Goal: Find specific page/section: Find specific page/section

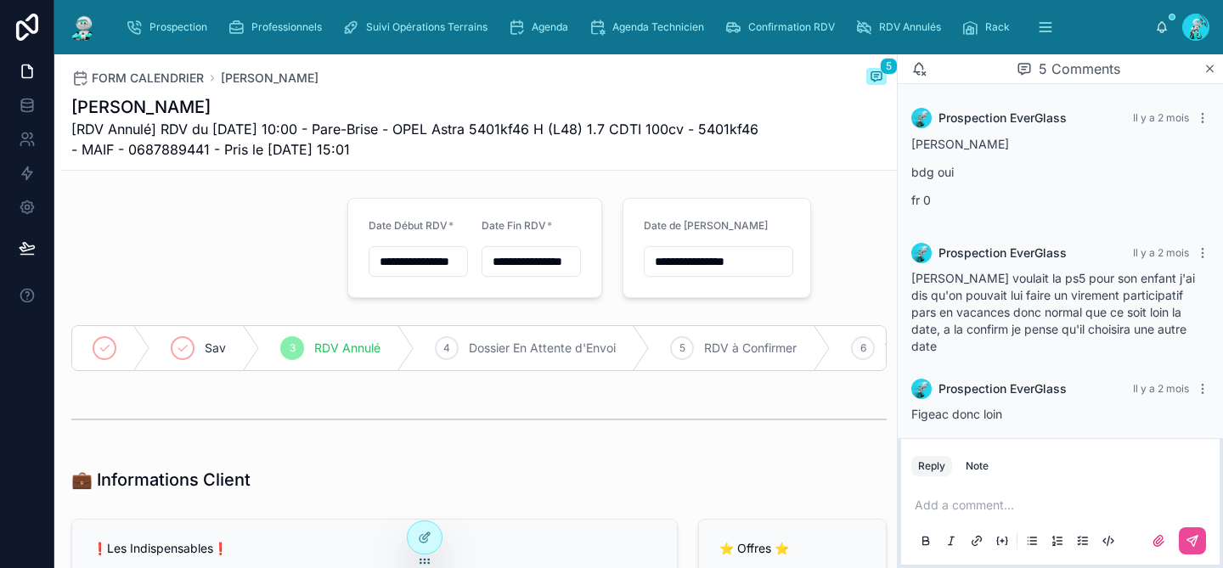
scroll to position [127, 0]
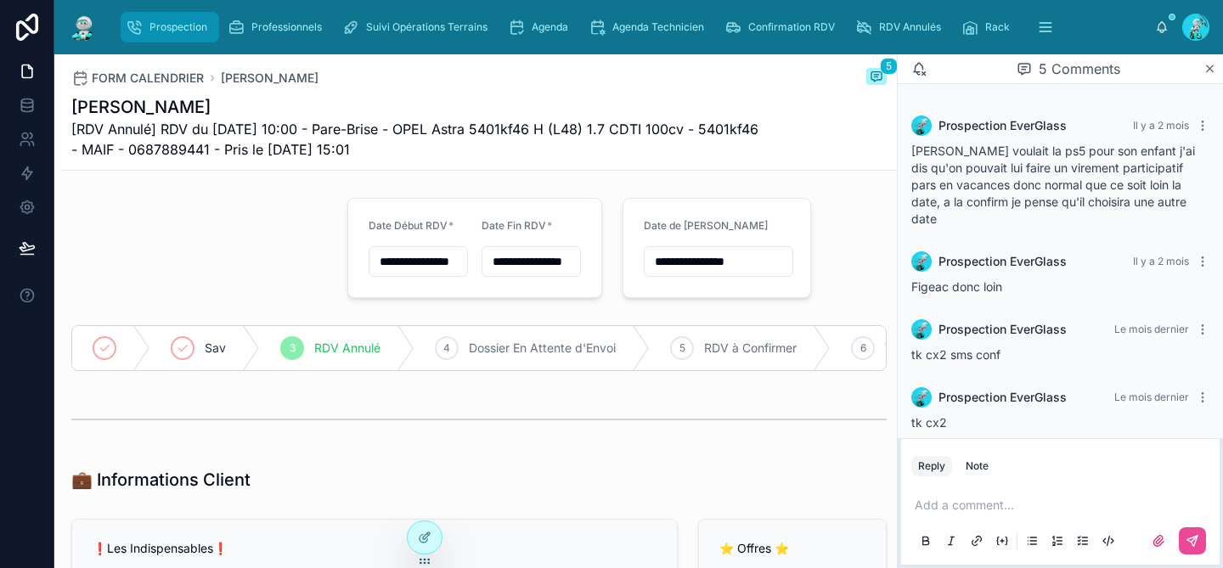
click at [145, 15] on div "Prospection" at bounding box center [170, 27] width 88 height 27
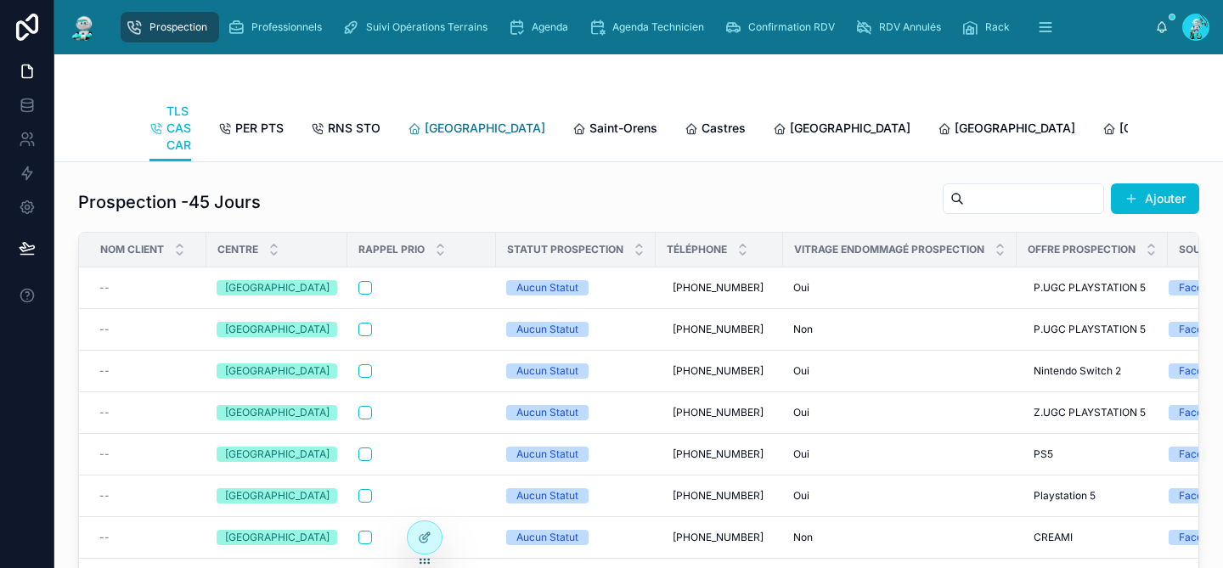
click at [443, 126] on span "[GEOGRAPHIC_DATA]" at bounding box center [485, 128] width 121 height 17
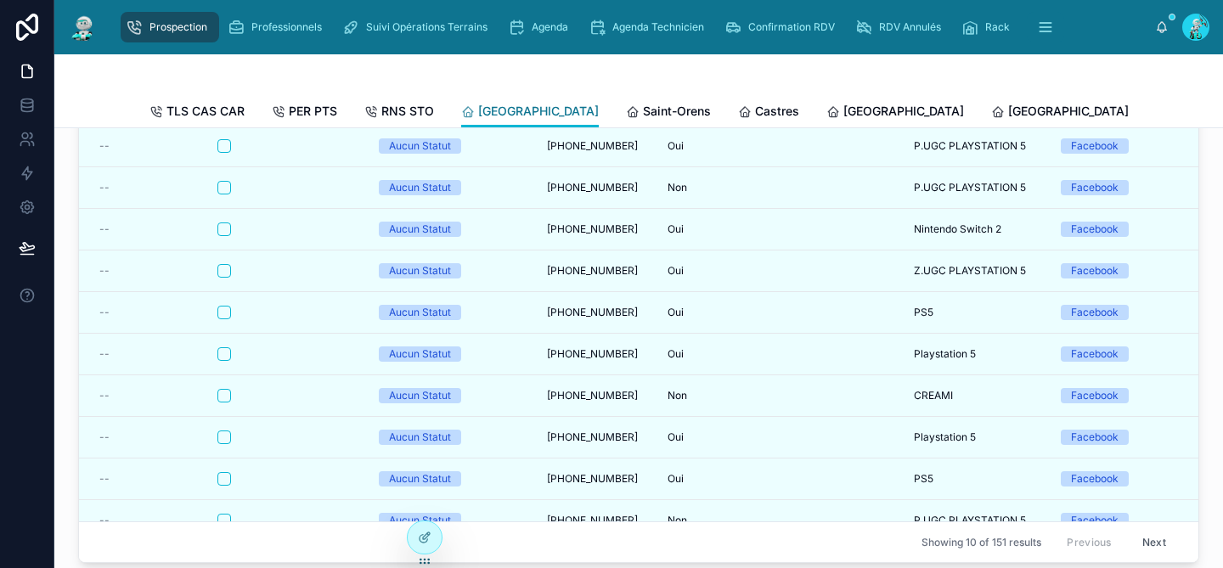
scroll to position [146, 0]
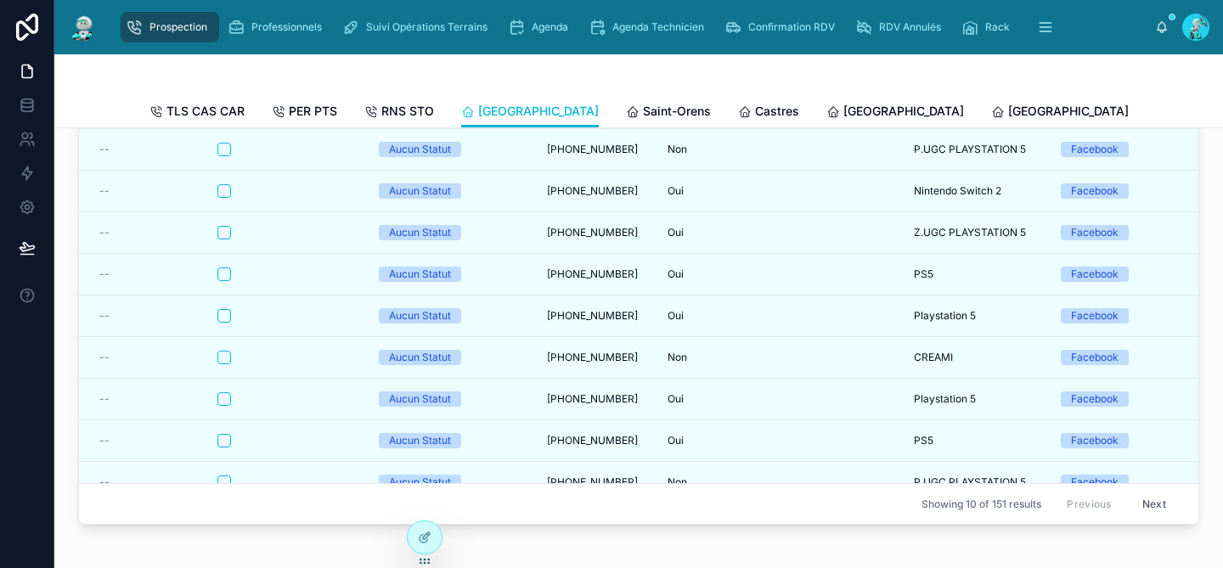
click at [1141, 500] on button "Next" at bounding box center [1155, 504] width 48 height 26
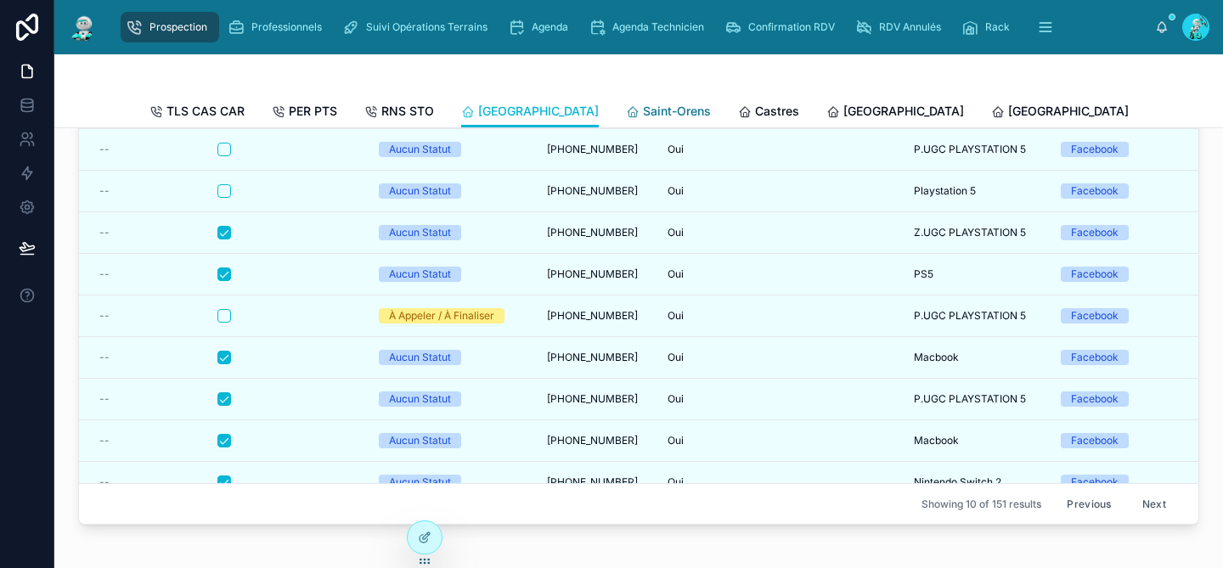
click at [643, 108] on span "Saint-Orens" at bounding box center [677, 111] width 68 height 17
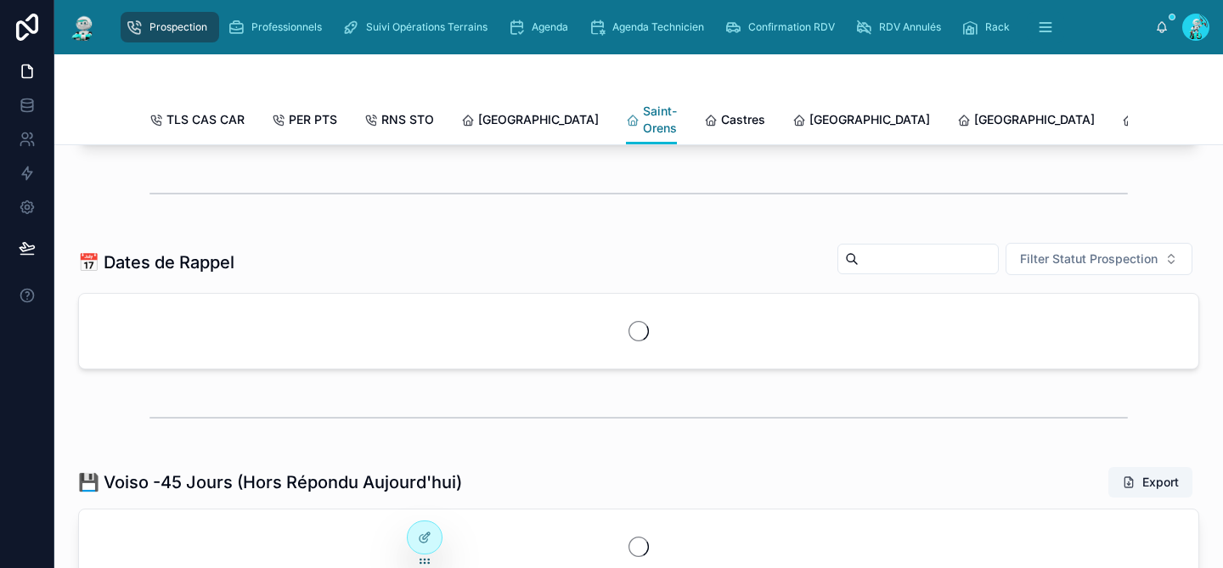
scroll to position [163, 0]
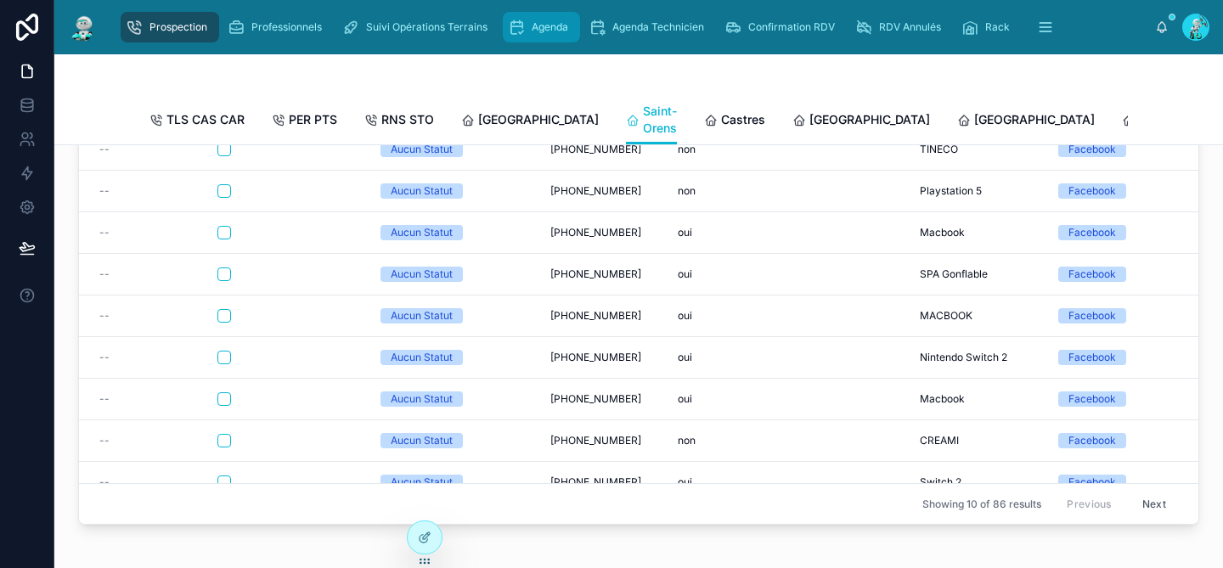
click at [544, 34] on div "Agenda" at bounding box center [541, 27] width 67 height 27
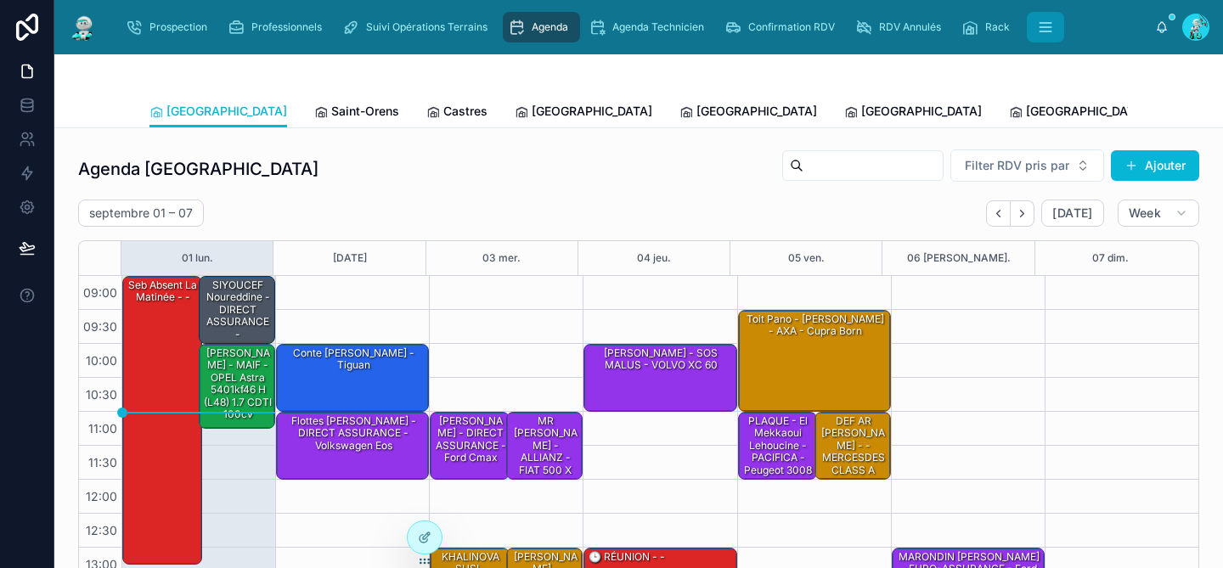
scroll to position [268, 0]
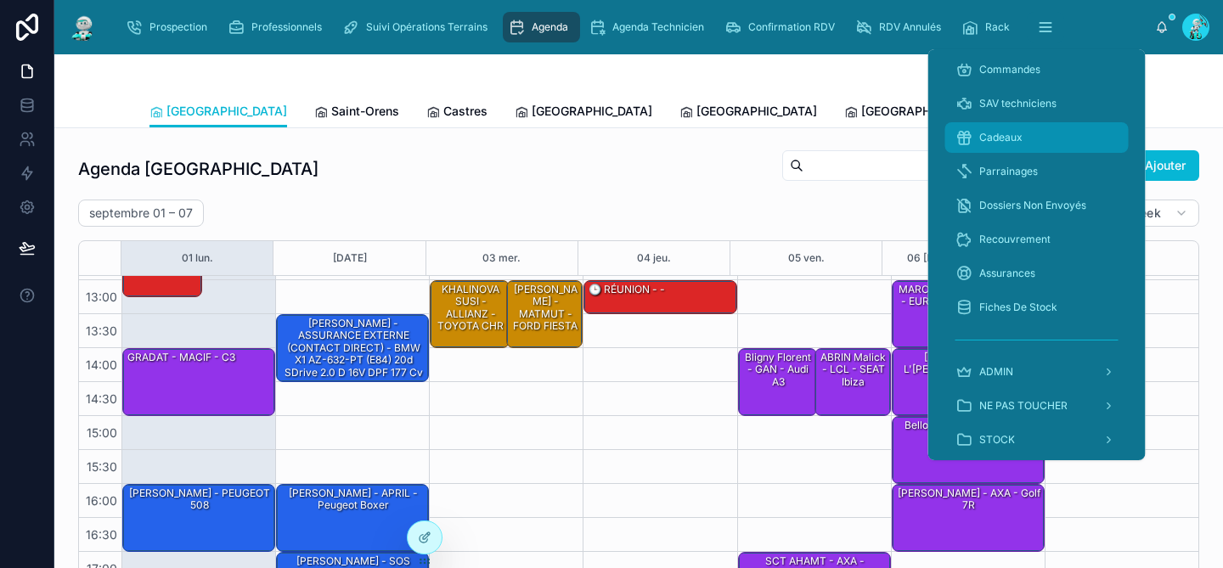
click at [989, 145] on div "Cadeaux" at bounding box center [1037, 137] width 163 height 27
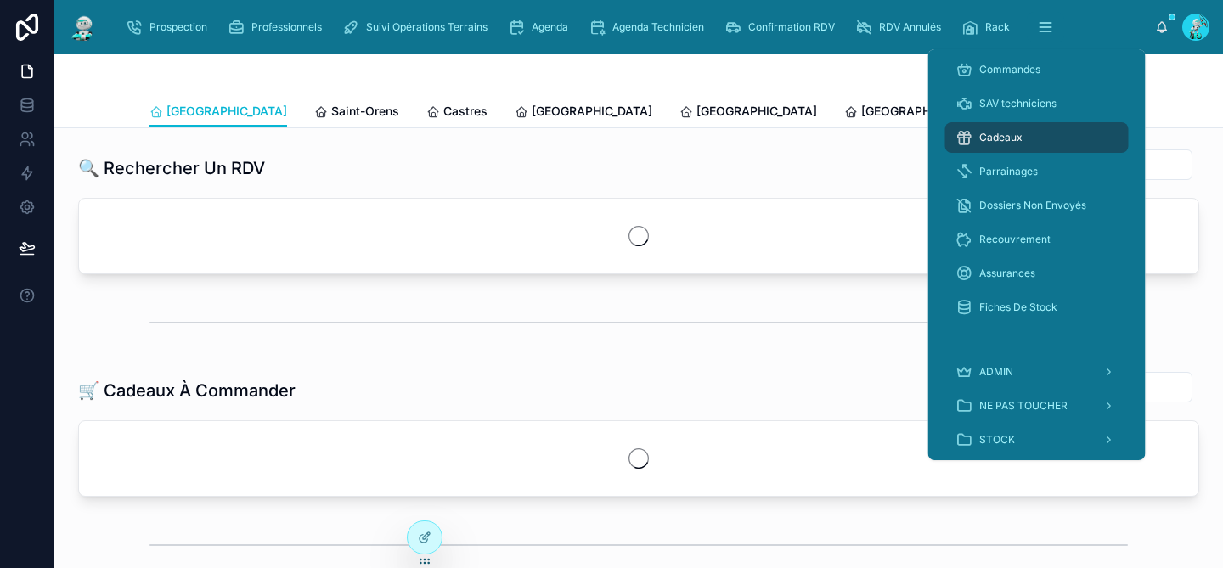
click at [773, 55] on div at bounding box center [639, 74] width 979 height 41
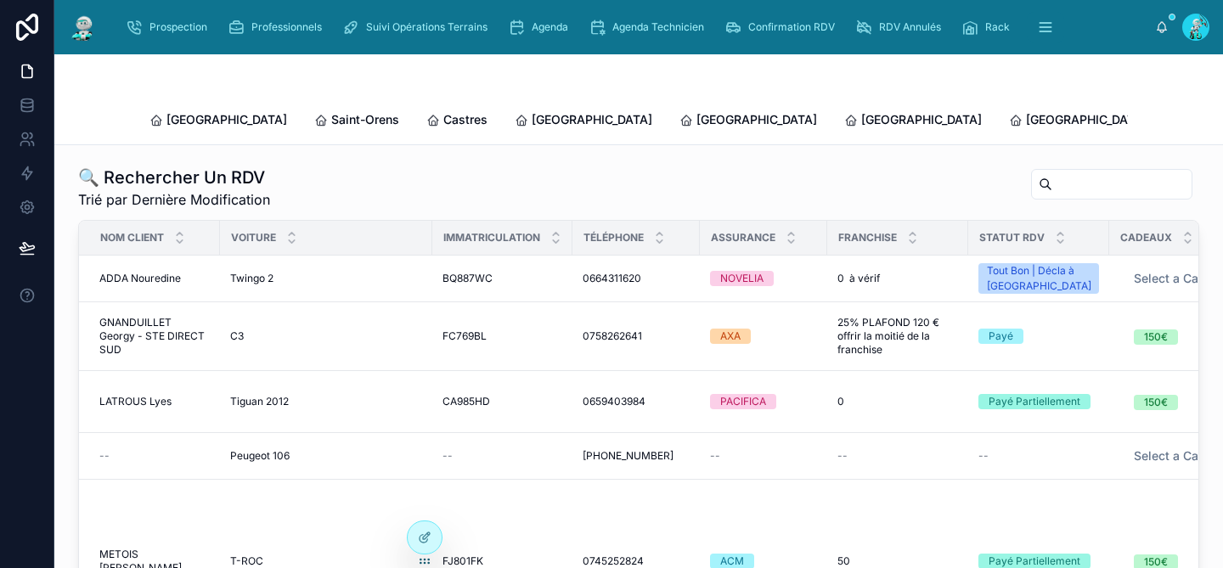
click at [1083, 172] on input "text" at bounding box center [1122, 184] width 139 height 24
type input "******"
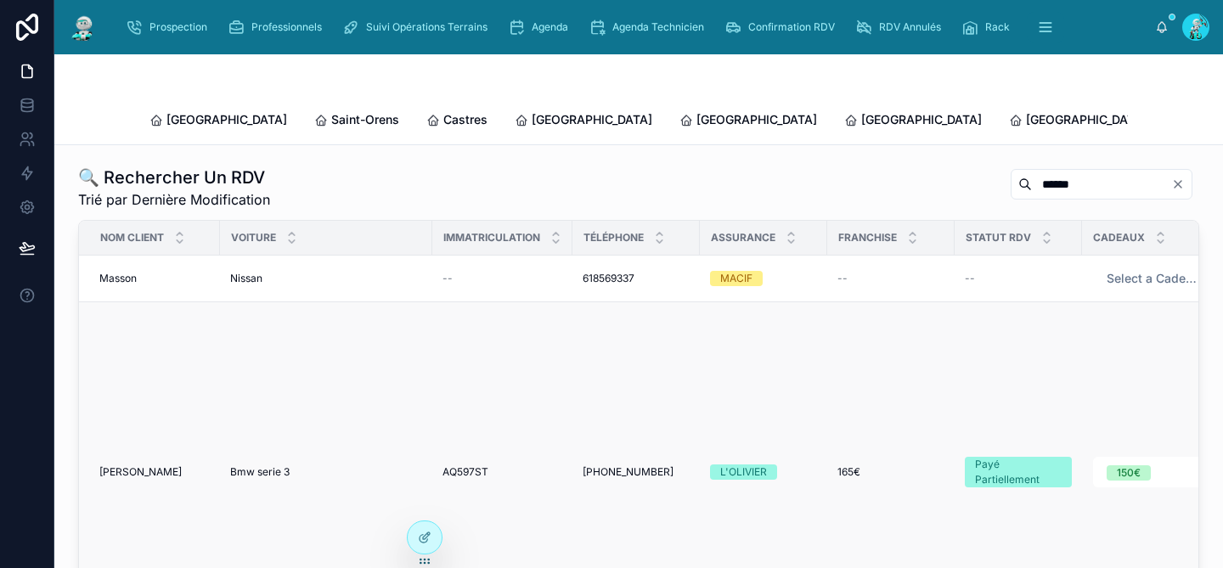
click at [178, 466] on span "[PERSON_NAME]" at bounding box center [140, 473] width 82 height 14
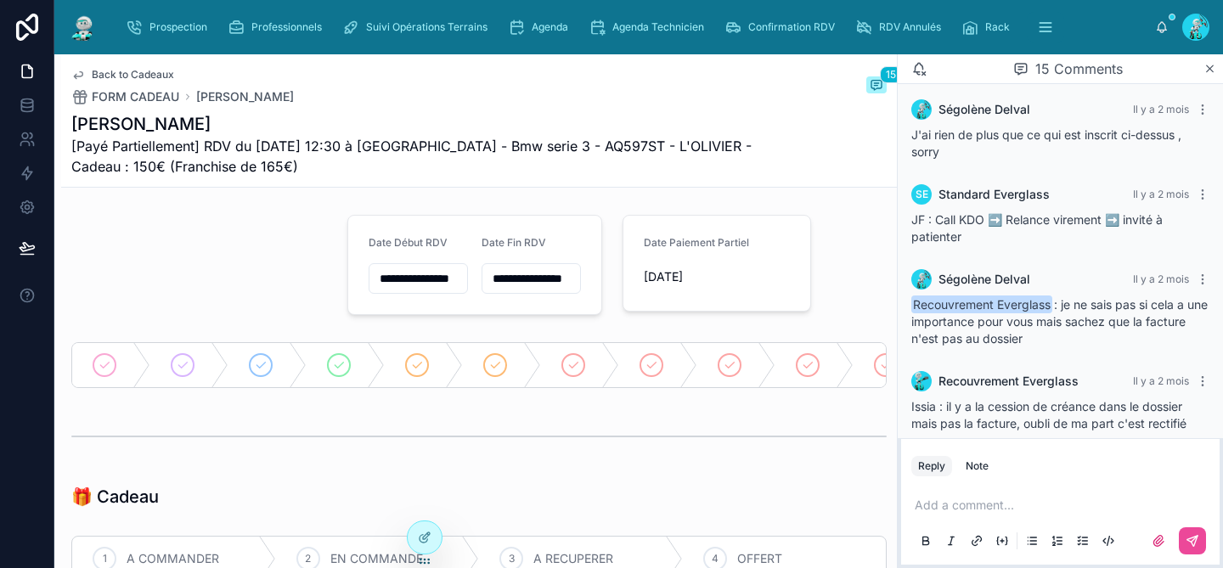
scroll to position [1479, 0]
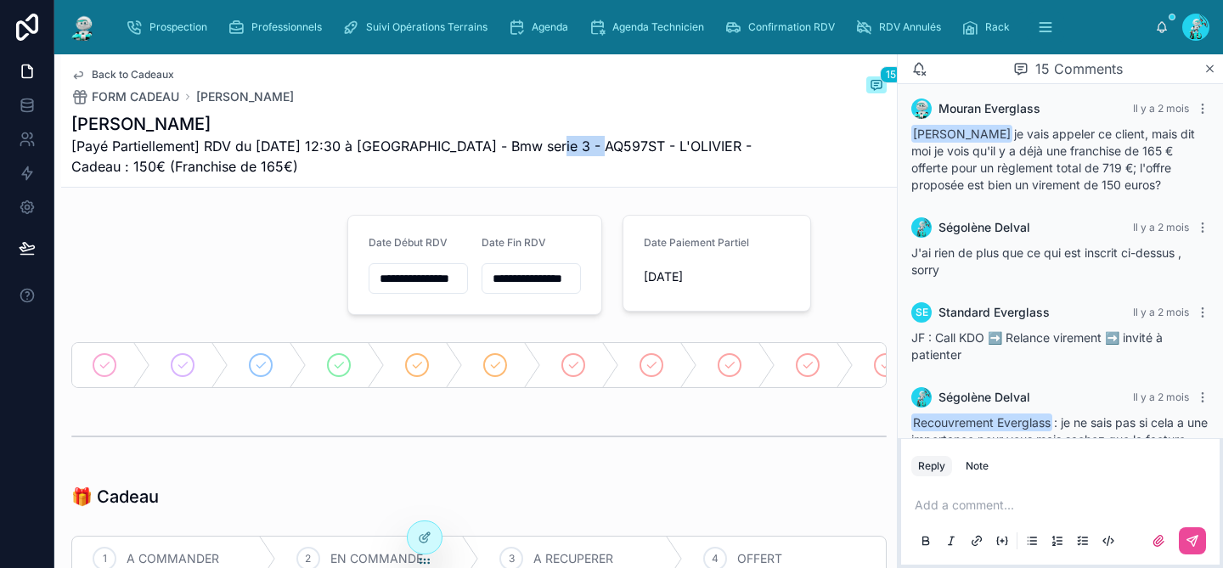
drag, startPoint x: 608, startPoint y: 142, endPoint x: 550, endPoint y: 148, distance: 58.1
click at [550, 148] on span "[Payé Partiellement] RDV du [DATE] 12:30 à [GEOGRAPHIC_DATA] - Bmw serie 3 - AQ…" at bounding box center [415, 156] width 688 height 41
copy span "AQ597ST"
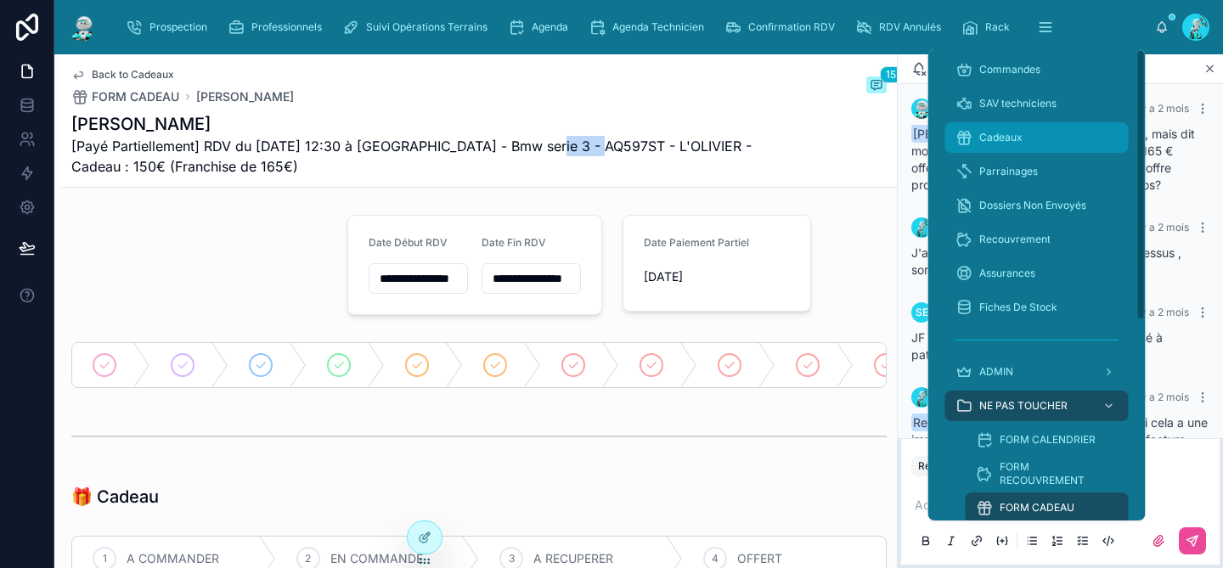
click at [1007, 135] on span "Cadeaux" at bounding box center [1000, 138] width 43 height 14
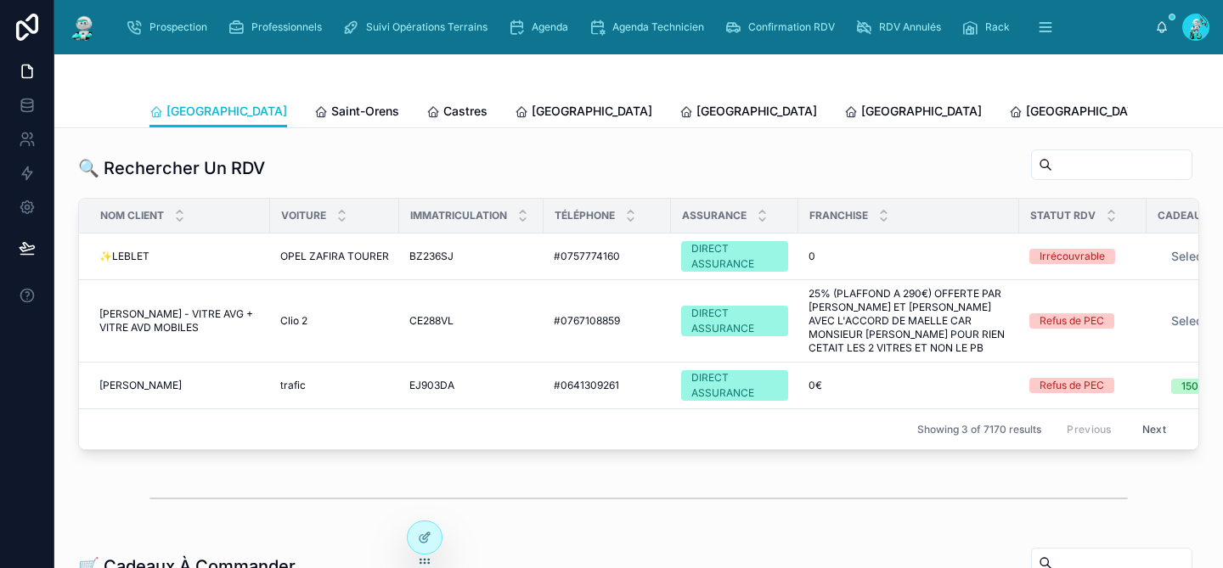
click at [1053, 158] on input "text" at bounding box center [1122, 165] width 139 height 24
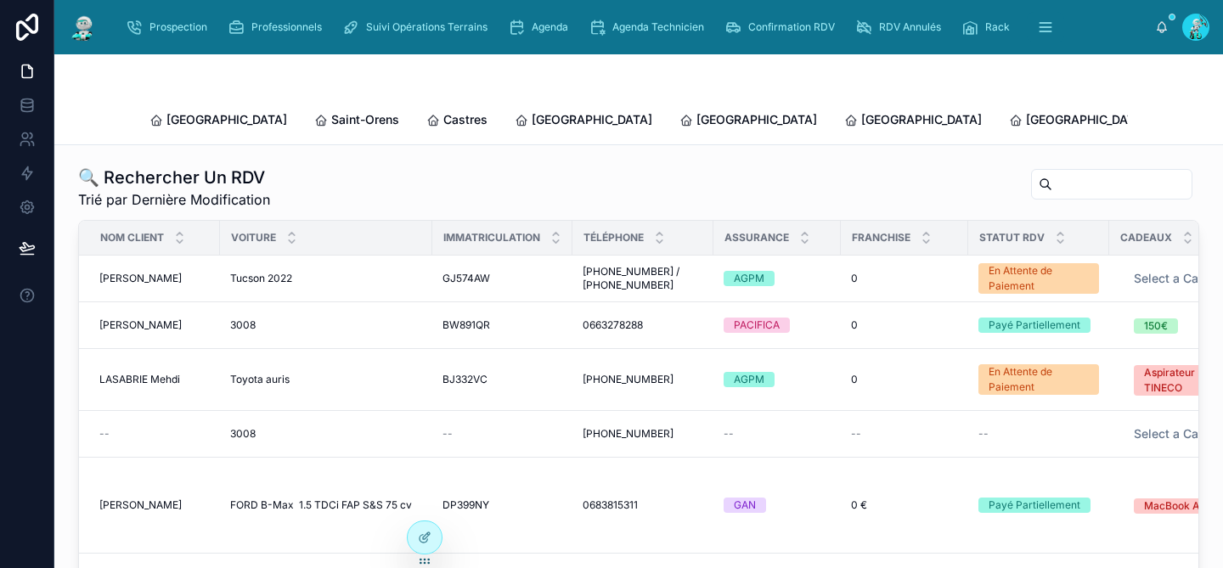
click at [1083, 173] on input "text" at bounding box center [1122, 184] width 139 height 24
paste input "*******"
type input "*******"
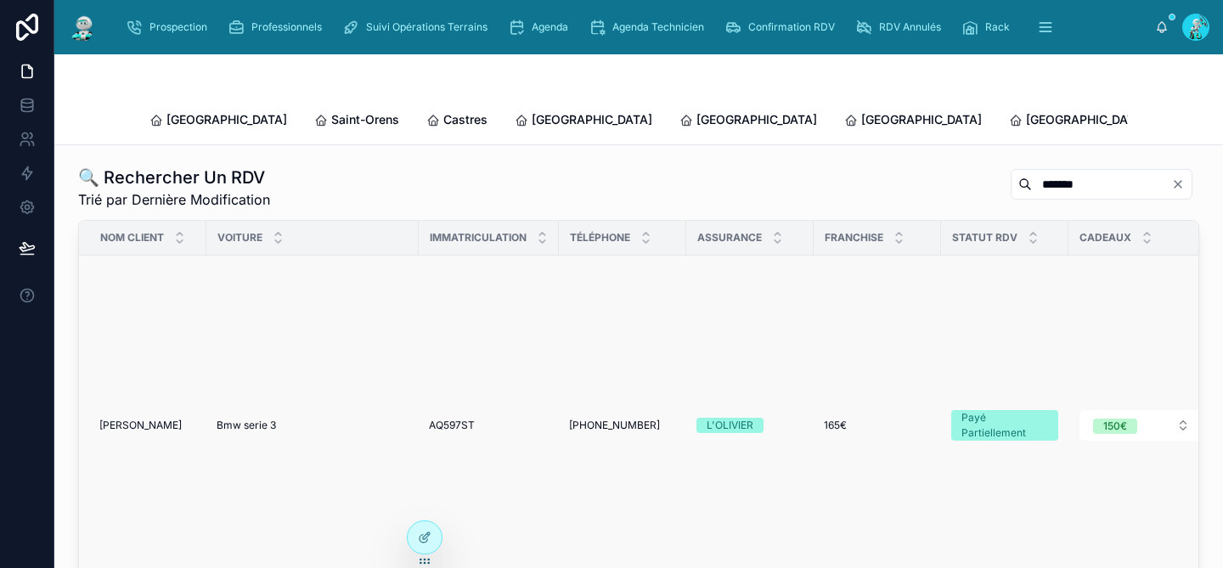
click at [450, 419] on span "AQ597ST" at bounding box center [452, 426] width 46 height 14
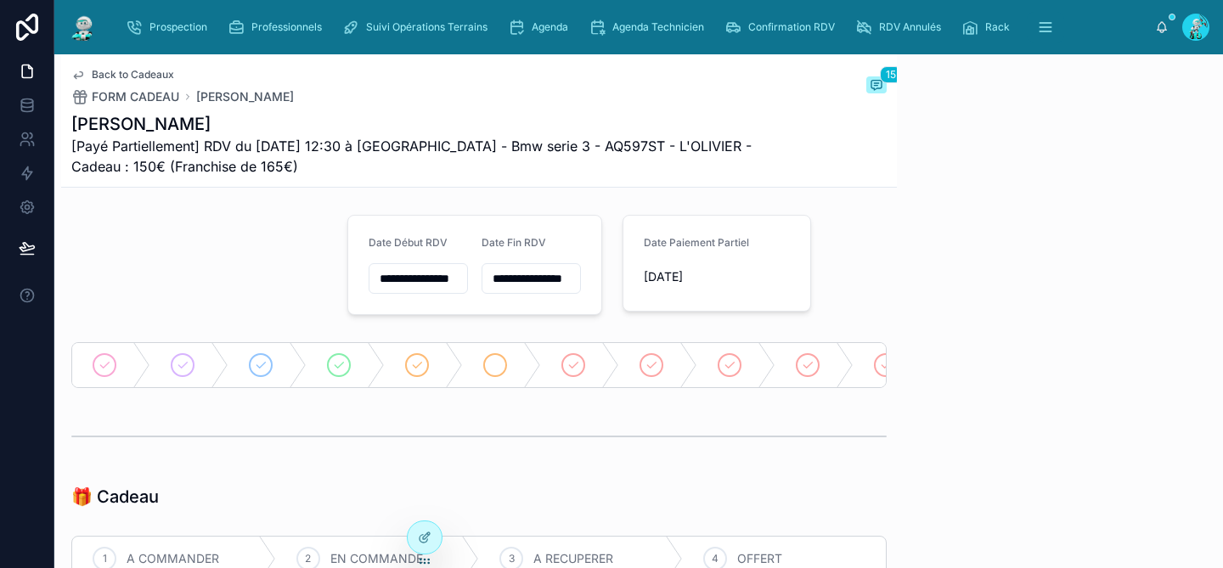
scroll to position [1768, 0]
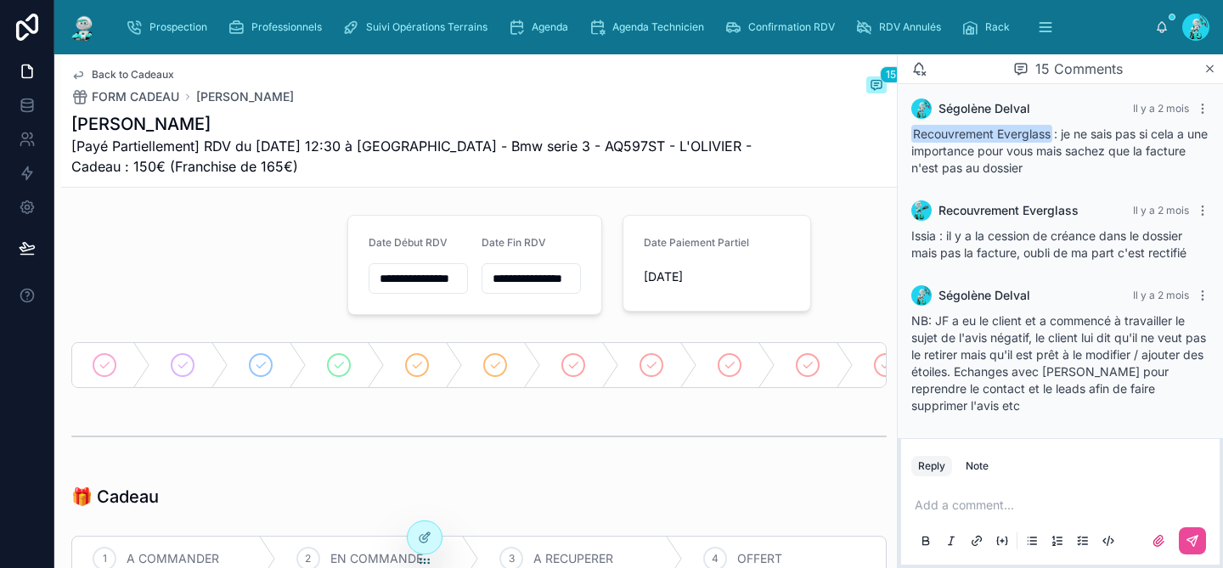
click at [878, 457] on div at bounding box center [479, 437] width 836 height 56
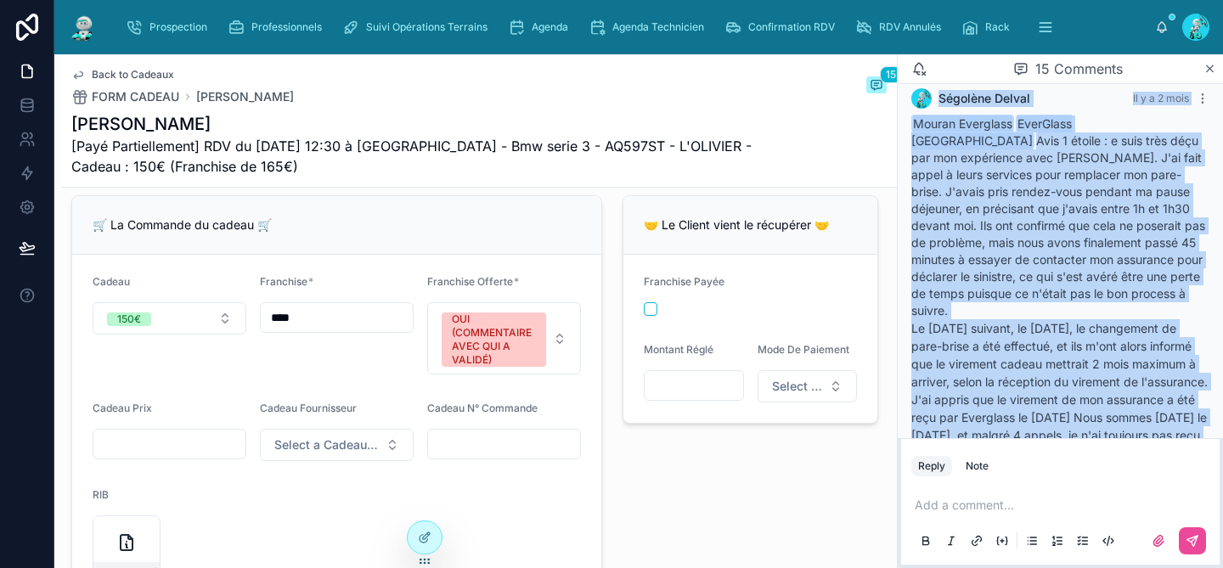
scroll to position [800, 0]
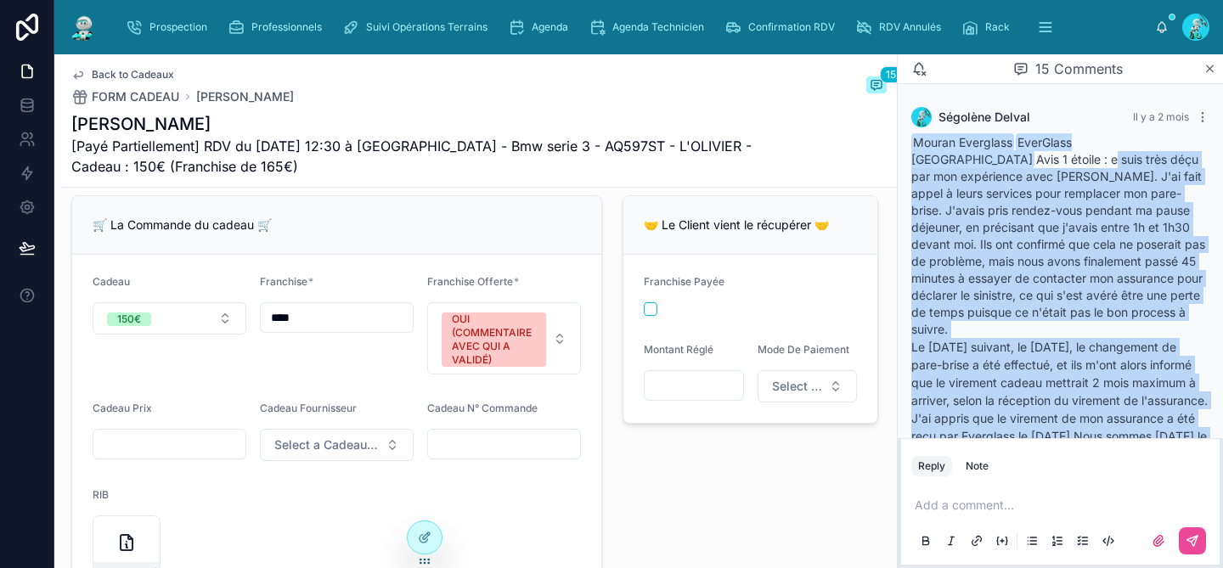
drag, startPoint x: 1118, startPoint y: 315, endPoint x: 928, endPoint y: 174, distance: 236.2
click at [917, 159] on div "Mouran Everglass EverGlass Rennes Avis 1 étoile : e suis très déçu par mon expé…" at bounding box center [1060, 438] width 298 height 609
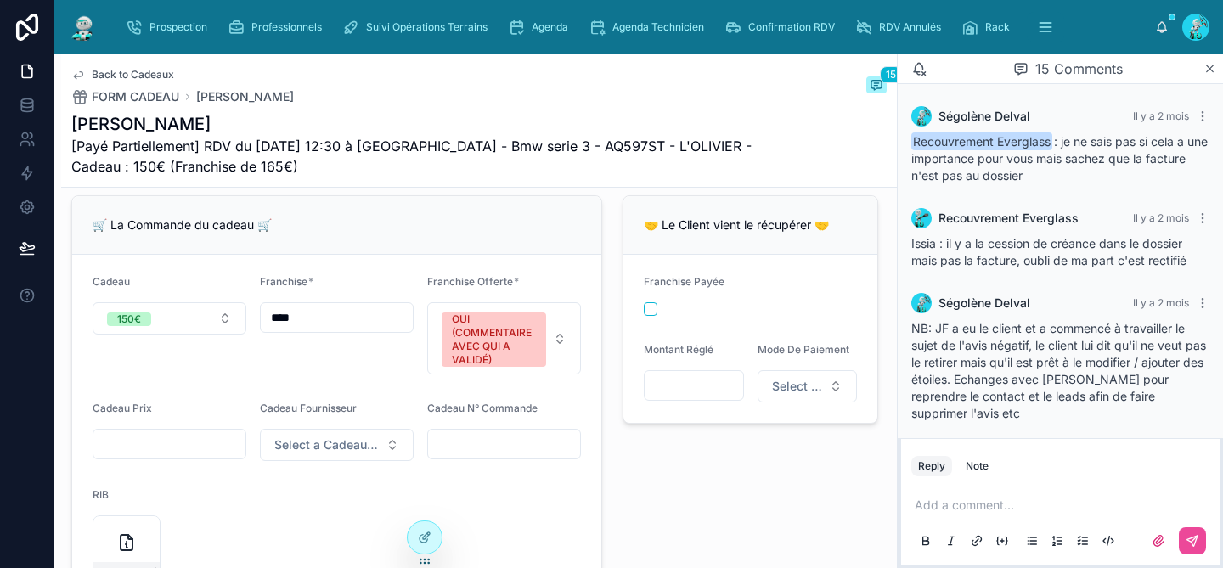
scroll to position [1768, 0]
